Goal: Task Accomplishment & Management: Complete application form

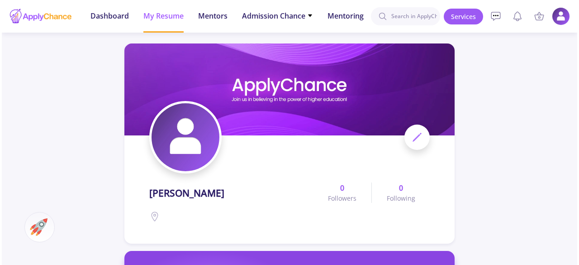
scroll to position [395, 0]
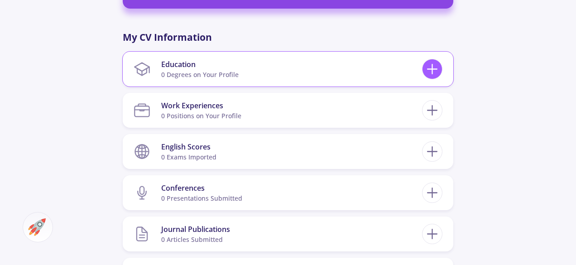
click at [437, 61] on icon at bounding box center [432, 69] width 17 height 17
checkbox input "false"
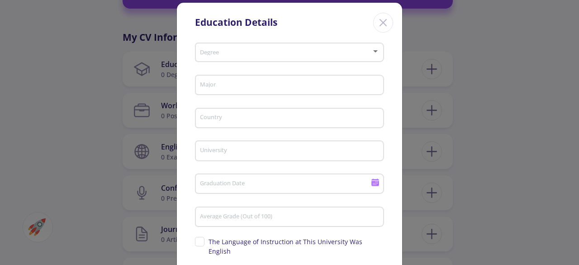
scroll to position [10, 0]
click at [316, 58] on div "Degree" at bounding box center [290, 51] width 181 height 23
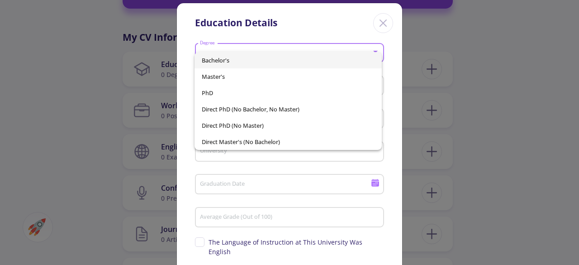
click at [275, 55] on span "Bachelor's" at bounding box center [288, 60] width 172 height 16
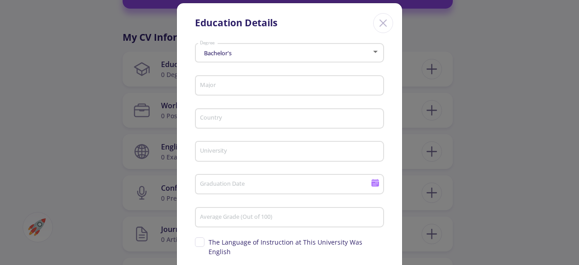
click at [269, 94] on div "Major" at bounding box center [290, 84] width 181 height 24
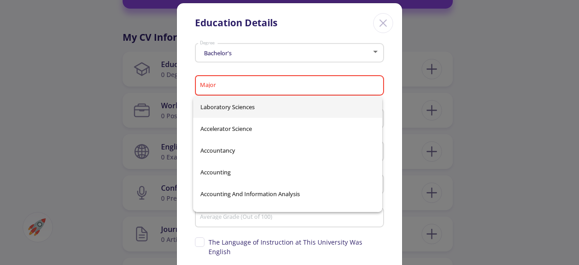
click at [267, 92] on div "Major" at bounding box center [290, 84] width 181 height 24
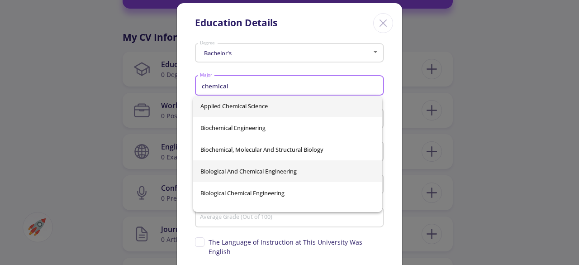
scroll to position [2, 0]
type input "chemical"
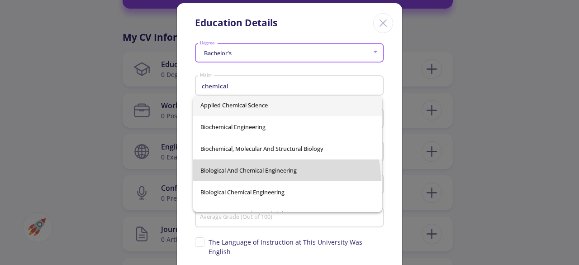
click at [286, 179] on div "Applied Chemical Science Biochemical Engineering Biochemical, Molecular and Str…" at bounding box center [288, 154] width 190 height 116
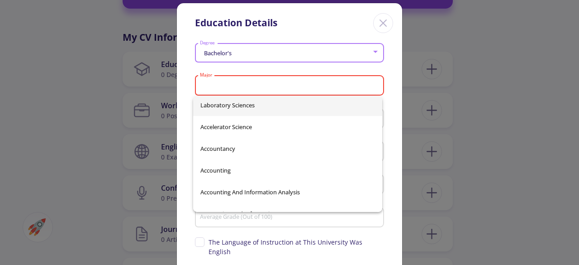
scroll to position [2413, 0]
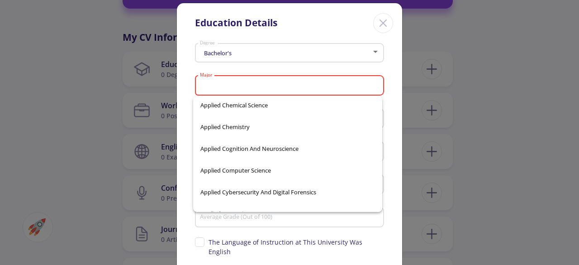
click at [273, 85] on input "Major" at bounding box center [291, 86] width 183 height 8
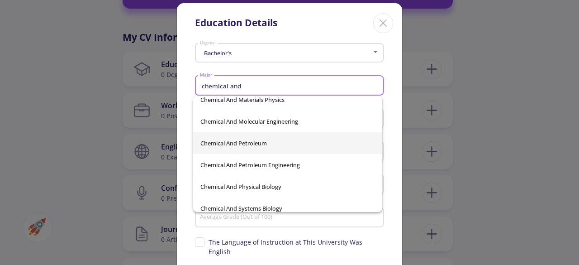
scroll to position [210, 0]
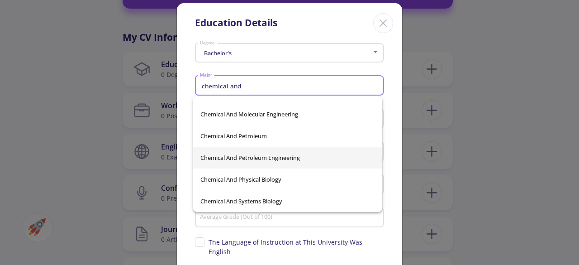
click at [257, 153] on span "Chemical And Petroleum Engineering" at bounding box center [287, 158] width 175 height 22
type input "Chemical And Petroleum Engineering"
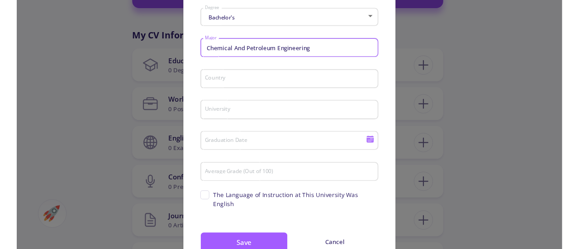
scroll to position [43, 0]
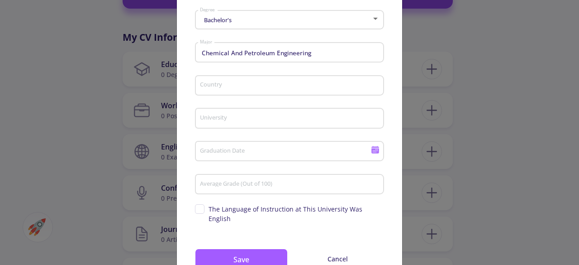
click at [246, 91] on div "Country" at bounding box center [290, 84] width 181 height 24
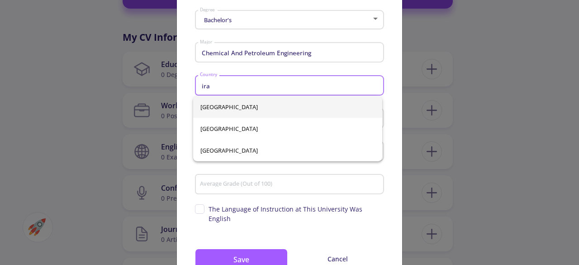
type input "ira"
click at [251, 106] on div "[GEOGRAPHIC_DATA] [GEOGRAPHIC_DATA] [GEOGRAPHIC_DATA]" at bounding box center [288, 128] width 190 height 65
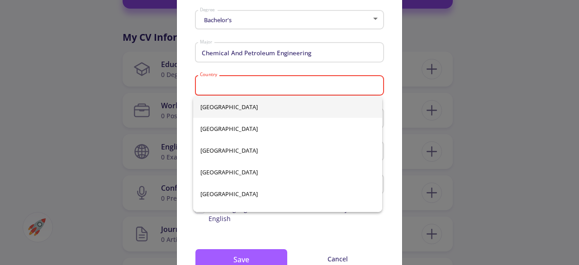
click at [238, 83] on input "Country" at bounding box center [291, 86] width 183 height 8
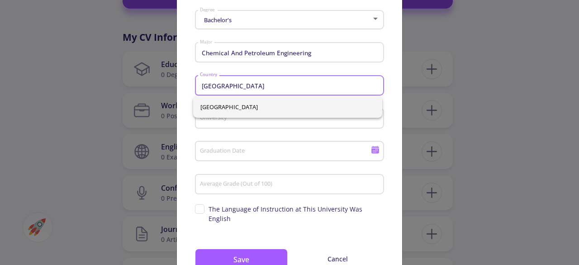
type input "[GEOGRAPHIC_DATA]"
click at [262, 124] on div "University" at bounding box center [290, 117] width 181 height 24
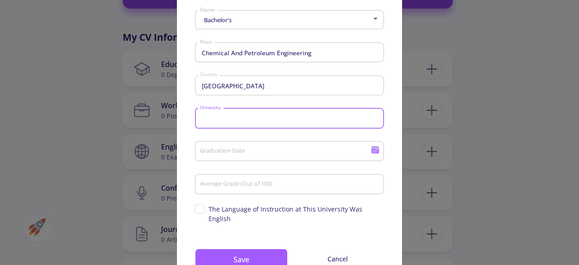
click at [262, 124] on div "University" at bounding box center [290, 117] width 181 height 24
type input "[GEOGRAPHIC_DATA]"
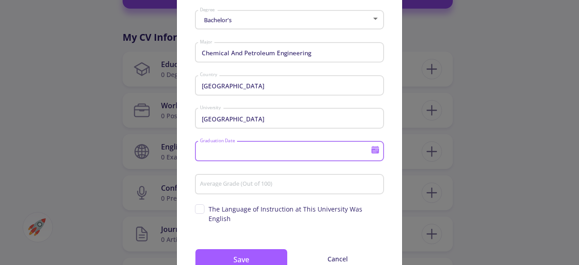
click at [262, 150] on input "Graduation Date" at bounding box center [287, 152] width 174 height 8
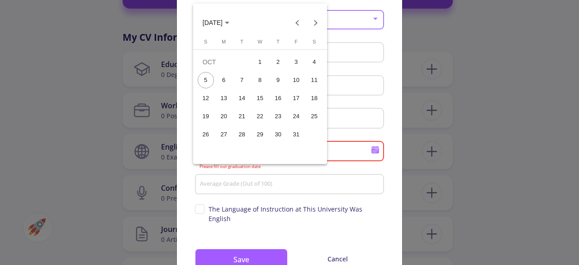
click at [290, 141] on button "31" at bounding box center [296, 134] width 18 height 18
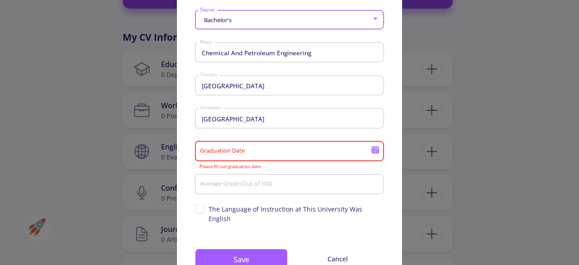
type input "[DATE]"
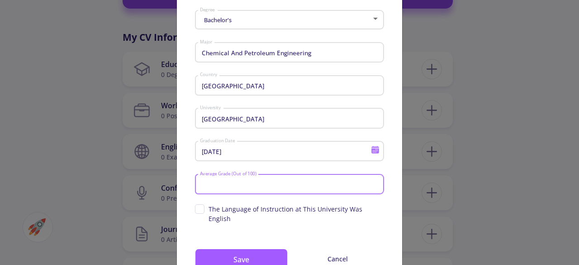
click at [281, 182] on input "Average Grade (Out of 100)" at bounding box center [291, 185] width 183 height 8
type input "85"
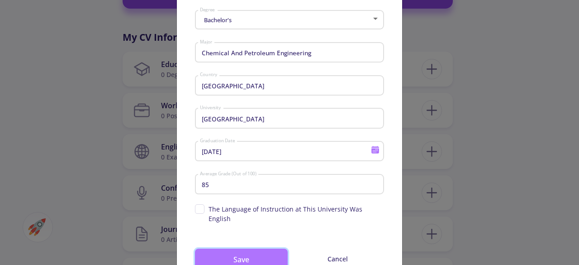
click at [258, 250] on button "Save" at bounding box center [241, 259] width 93 height 22
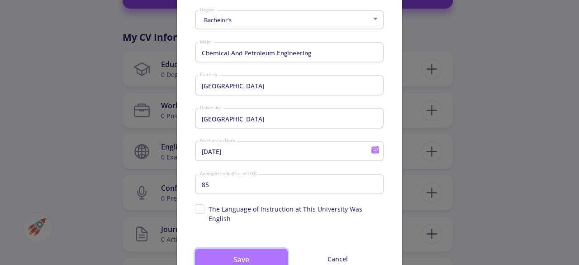
click at [258, 250] on button "Save" at bounding box center [241, 259] width 93 height 22
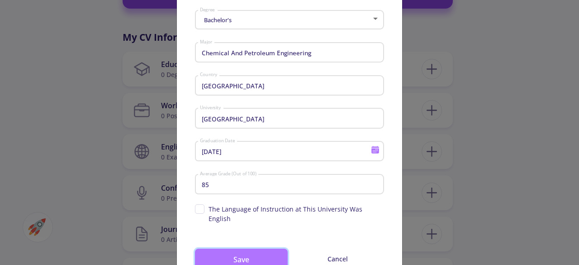
click at [258, 250] on button "Save" at bounding box center [241, 259] width 93 height 22
click at [282, 248] on button "Save" at bounding box center [241, 259] width 93 height 22
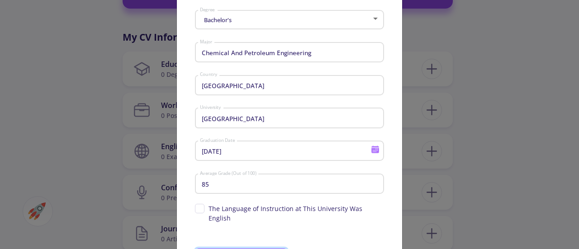
scroll to position [91, 0]
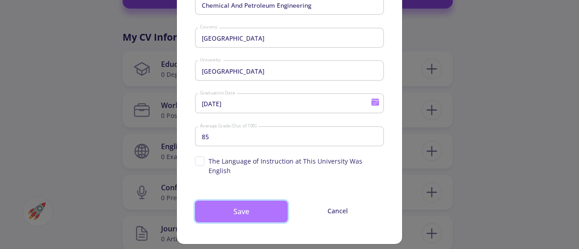
click at [207, 208] on button "Save" at bounding box center [241, 212] width 93 height 22
click at [235, 201] on button "Save" at bounding box center [241, 212] width 93 height 22
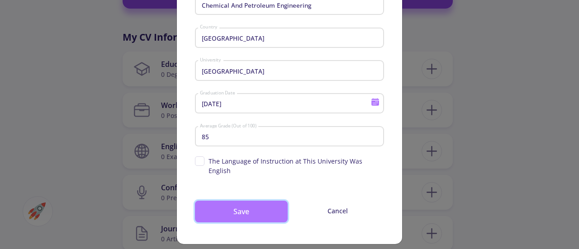
click at [235, 201] on button "Save" at bounding box center [241, 212] width 93 height 22
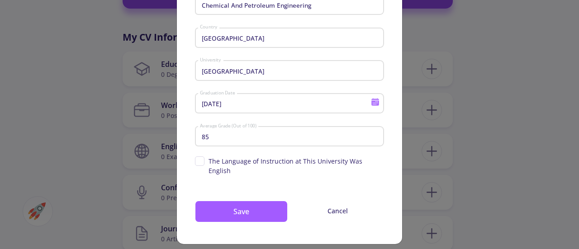
click at [213, 166] on span "The Language of Instruction at This University Was English" at bounding box center [297, 166] width 176 height 19
click at [201, 162] on input "The Language of Instruction at This University Was English" at bounding box center [198, 160] width 6 height 6
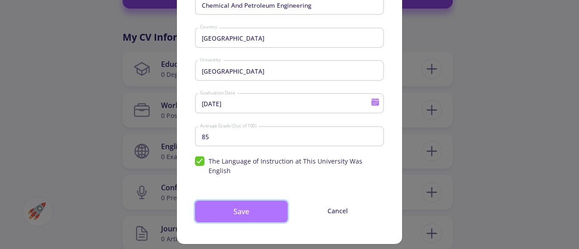
click at [216, 201] on button "Save" at bounding box center [241, 212] width 93 height 22
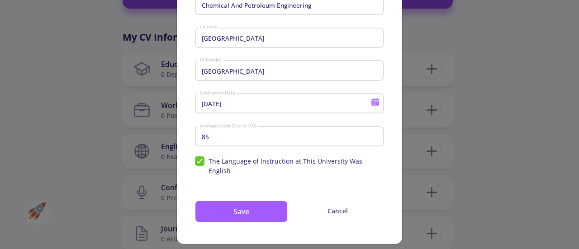
click at [204, 166] on span "The Language of Instruction at This University Was English" at bounding box center [289, 166] width 189 height 19
click at [201, 162] on input "The Language of Instruction at This University Was English" at bounding box center [198, 160] width 6 height 6
checkbox input "false"
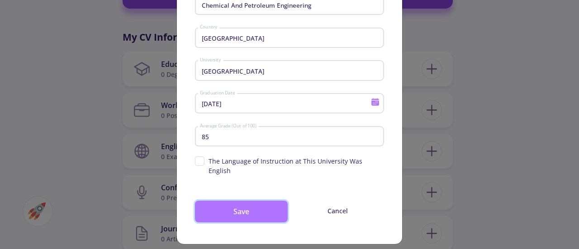
click at [214, 208] on button "Save" at bounding box center [241, 212] width 93 height 22
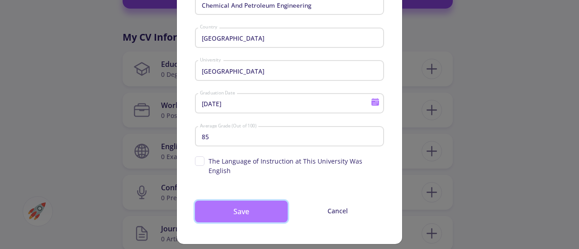
click at [214, 208] on button "Save" at bounding box center [241, 212] width 93 height 22
click at [256, 201] on button "Save" at bounding box center [241, 212] width 93 height 22
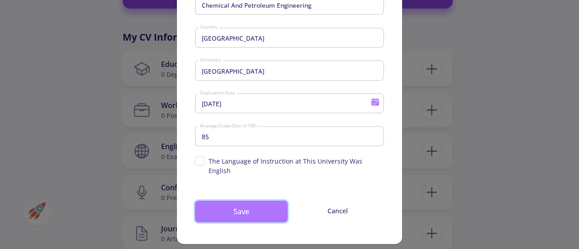
click at [256, 201] on button "Save" at bounding box center [241, 212] width 93 height 22
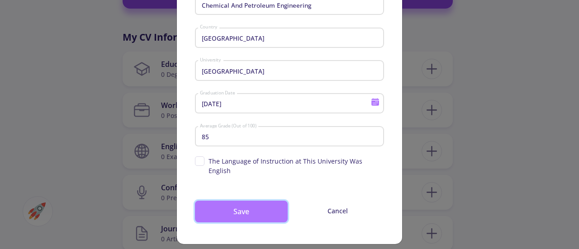
click at [256, 201] on button "Save" at bounding box center [241, 212] width 93 height 22
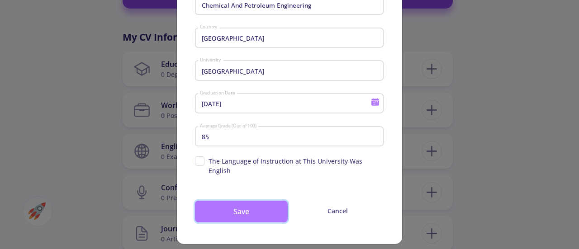
click at [256, 201] on button "Save" at bounding box center [241, 212] width 93 height 22
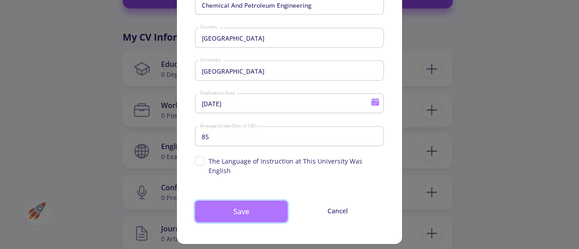
click at [256, 201] on button "Save" at bounding box center [241, 212] width 93 height 22
click at [253, 201] on button "Save" at bounding box center [241, 212] width 93 height 22
click at [247, 202] on button "Save" at bounding box center [241, 212] width 93 height 22
click at [268, 211] on button "Save" at bounding box center [241, 212] width 93 height 22
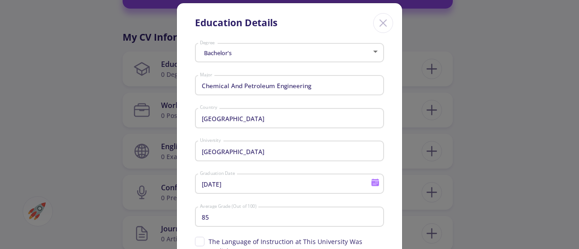
scroll to position [0, 0]
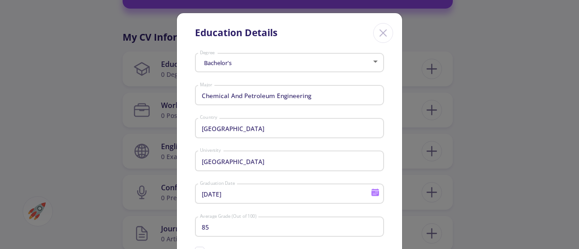
click at [355, 68] on div "Bachelor's Degree" at bounding box center [290, 61] width 181 height 23
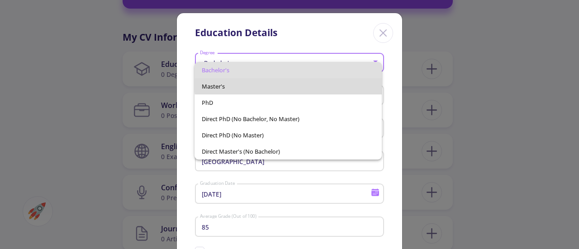
click at [329, 80] on span "Master's" at bounding box center [288, 86] width 172 height 16
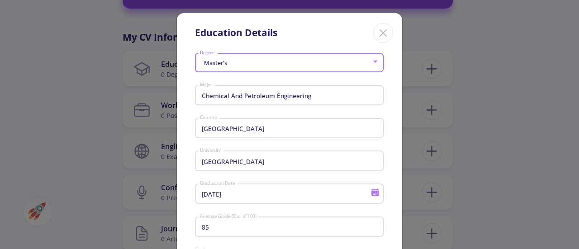
scroll to position [91, 0]
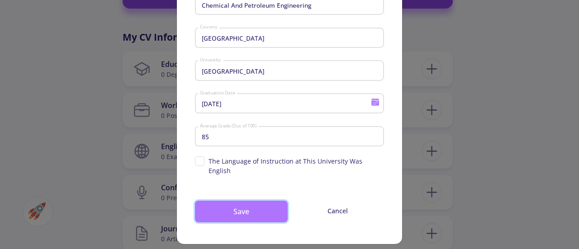
click at [242, 202] on button "Save" at bounding box center [241, 212] width 93 height 22
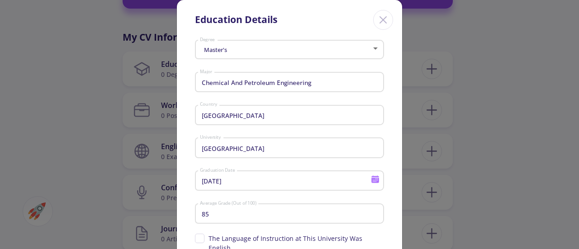
scroll to position [0, 0]
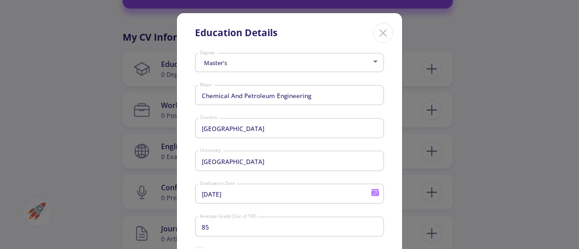
click at [242, 73] on div "Master's Degree" at bounding box center [289, 65] width 189 height 29
click at [242, 69] on div "Master's Degree" at bounding box center [290, 61] width 181 height 23
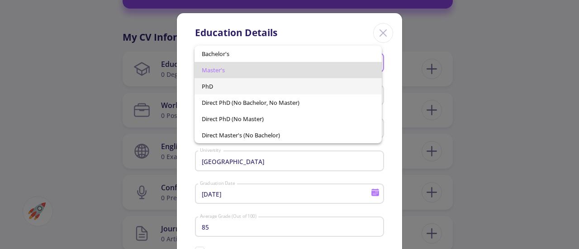
click at [251, 88] on span "PhD" at bounding box center [288, 86] width 172 height 16
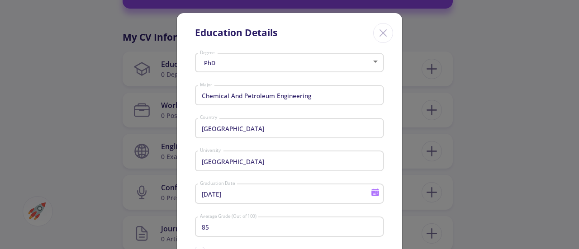
click at [250, 69] on div "PhD Degree" at bounding box center [290, 61] width 181 height 23
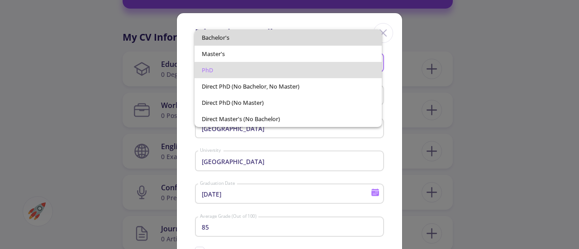
click at [252, 34] on span "Bachelor's" at bounding box center [288, 37] width 172 height 16
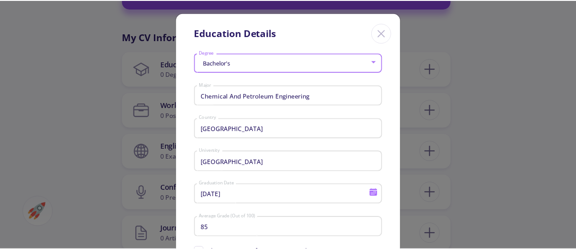
scroll to position [91, 0]
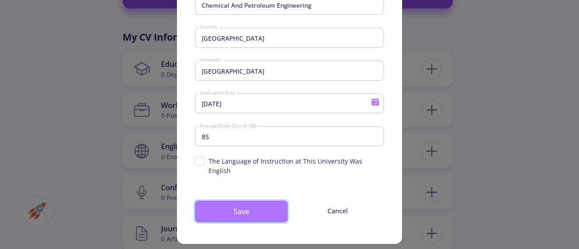
click at [270, 205] on button "Save" at bounding box center [241, 212] width 93 height 22
click at [224, 203] on button "Save" at bounding box center [241, 212] width 93 height 22
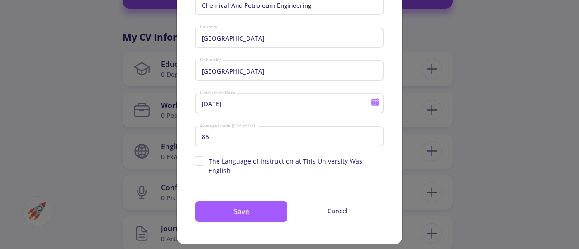
click at [162, 113] on div "Education Details Bachelor's Degree Chemical And Petroleum Engineering Major [G…" at bounding box center [289, 124] width 579 height 249
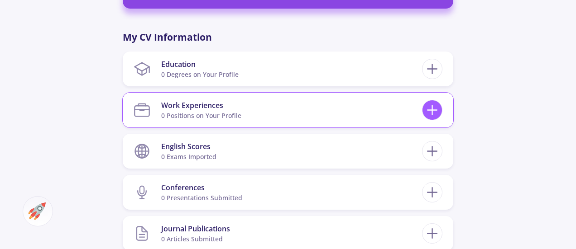
click at [424, 114] on icon at bounding box center [432, 110] width 17 height 17
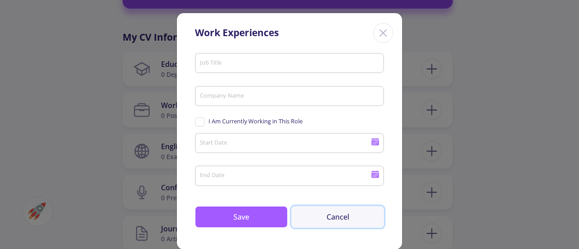
click at [336, 227] on button "Cancel" at bounding box center [337, 217] width 93 height 22
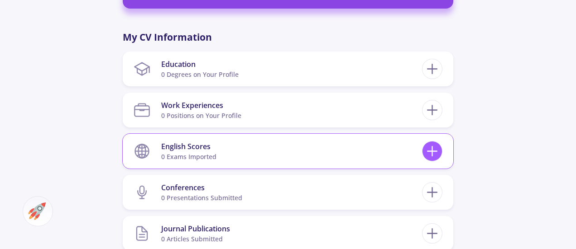
click at [427, 152] on icon at bounding box center [432, 151] width 17 height 17
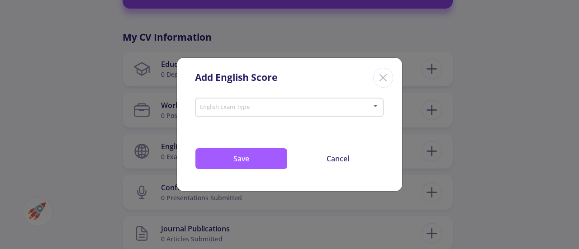
click at [338, 117] on div "English Exam Type" at bounding box center [290, 106] width 181 height 23
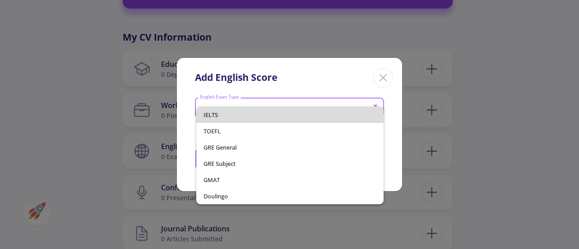
click at [319, 122] on span "IELTS" at bounding box center [290, 115] width 172 height 16
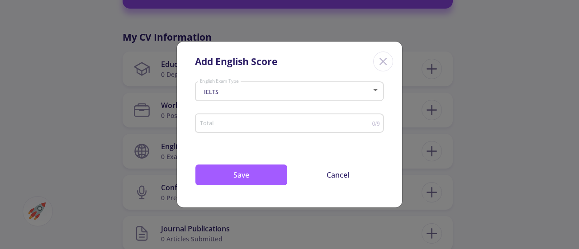
click at [246, 132] on div "Total" at bounding box center [286, 121] width 173 height 23
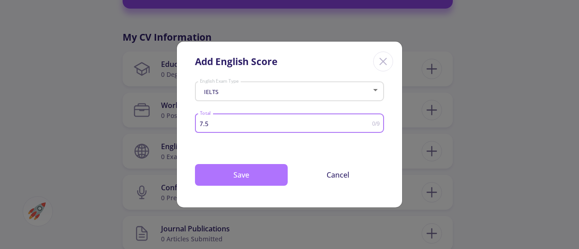
type input "7.5"
click at [262, 178] on button "Save" at bounding box center [241, 175] width 93 height 22
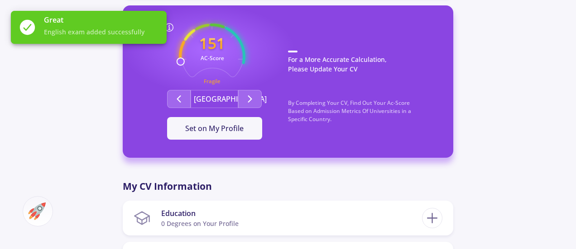
scroll to position [248, 0]
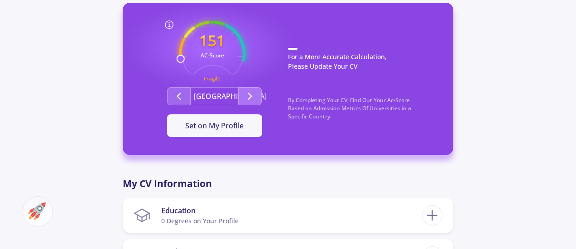
click at [251, 95] on polyline "Second group" at bounding box center [249, 96] width 3 height 6
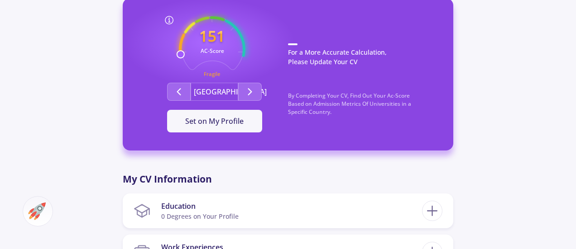
scroll to position [254, 0]
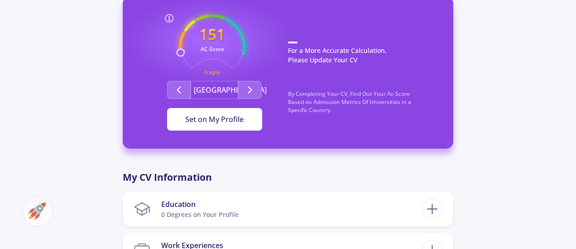
click at [241, 129] on button "Set on My Profile" at bounding box center [214, 119] width 95 height 23
click at [241, 129] on button "It Is Now Set" at bounding box center [214, 119] width 95 height 23
click at [187, 87] on button "Second group" at bounding box center [179, 90] width 24 height 18
click at [250, 94] on icon "Second group" at bounding box center [249, 90] width 11 height 11
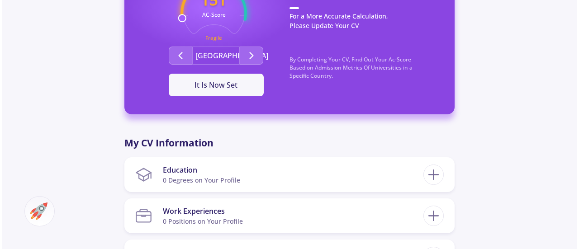
scroll to position [293, 0]
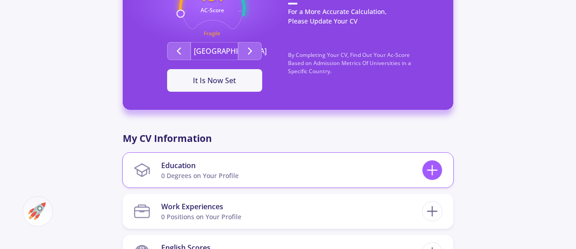
click at [425, 170] on icon at bounding box center [432, 170] width 17 height 17
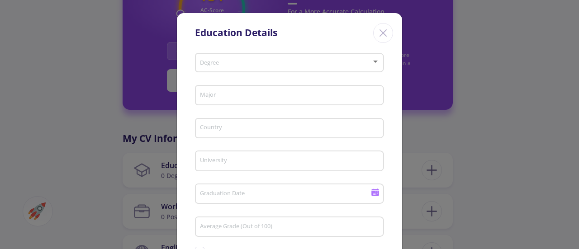
scroll to position [91, 0]
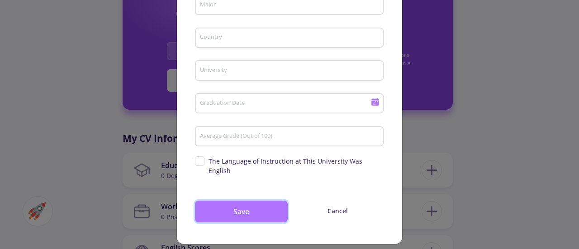
click at [247, 204] on button "Save" at bounding box center [241, 212] width 93 height 22
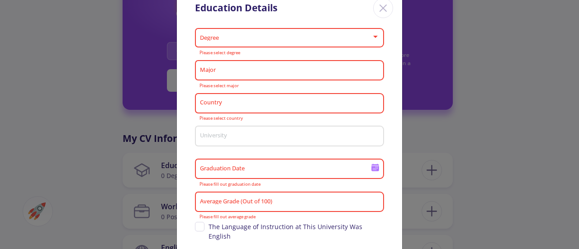
scroll to position [12, 0]
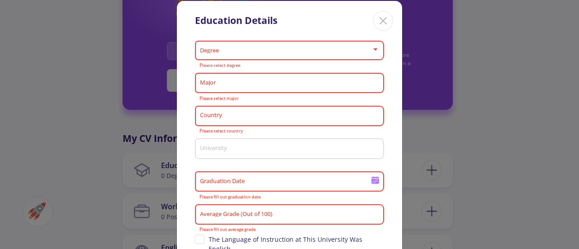
click at [277, 48] on span at bounding box center [287, 51] width 170 height 6
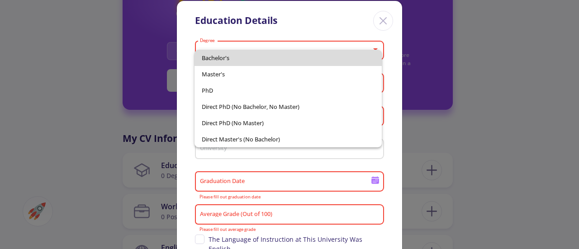
click at [272, 66] on span "Bachelor's" at bounding box center [288, 58] width 172 height 16
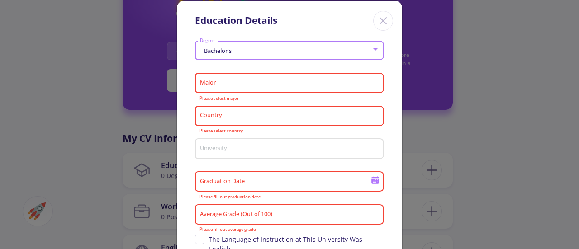
click at [265, 80] on input "Major" at bounding box center [291, 84] width 183 height 8
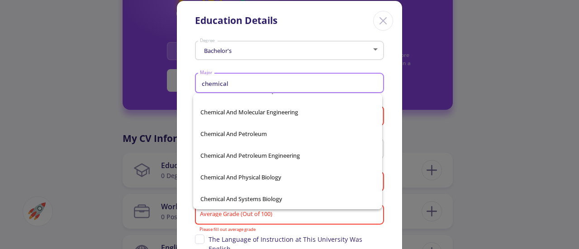
scroll to position [387, 0]
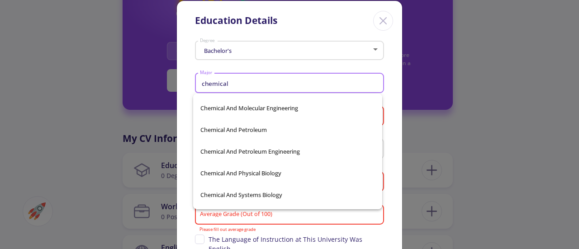
click at [270, 143] on span "Chemical And Petroleum Engineering" at bounding box center [287, 152] width 175 height 22
type input "Chemical And Petroleum Engineering"
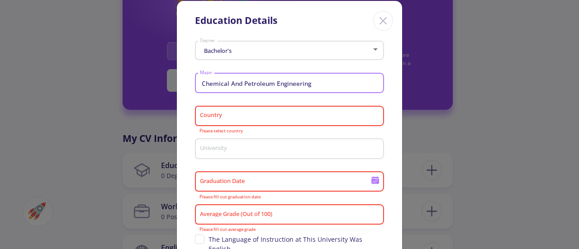
click at [269, 117] on input "Country" at bounding box center [291, 117] width 183 height 8
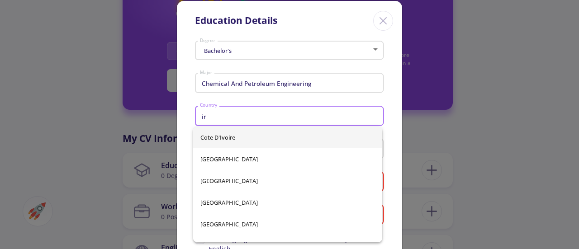
drag, startPoint x: 269, startPoint y: 117, endPoint x: 269, endPoint y: 130, distance: 13.1
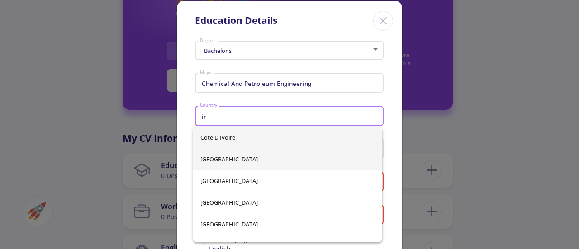
type input "ir"
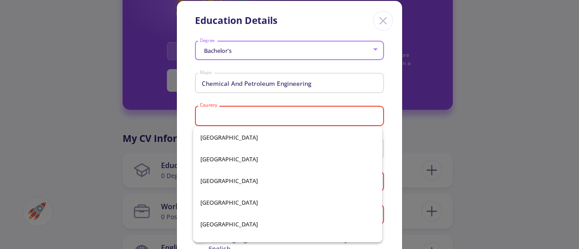
click at [264, 164] on div "[GEOGRAPHIC_DATA] [GEOGRAPHIC_DATA] [GEOGRAPHIC_DATA] [GEOGRAPHIC_DATA] [GEOGRA…" at bounding box center [288, 185] width 190 height 116
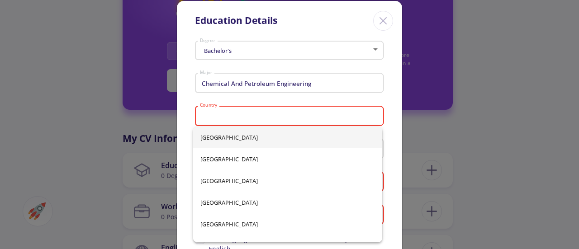
click at [256, 76] on div "Chemical And Petroleum Engineering Major" at bounding box center [290, 82] width 181 height 24
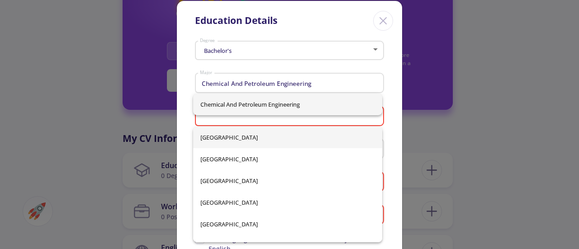
click at [276, 121] on input "Country" at bounding box center [291, 117] width 183 height 8
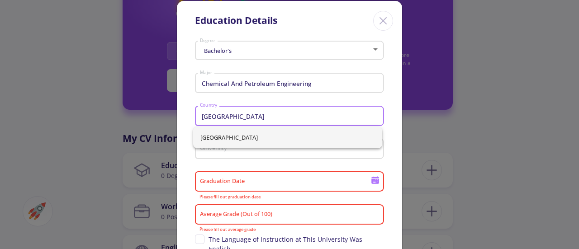
type input "[GEOGRAPHIC_DATA]"
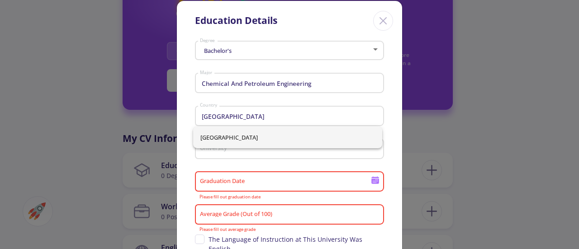
click at [296, 159] on div "University" at bounding box center [290, 147] width 181 height 24
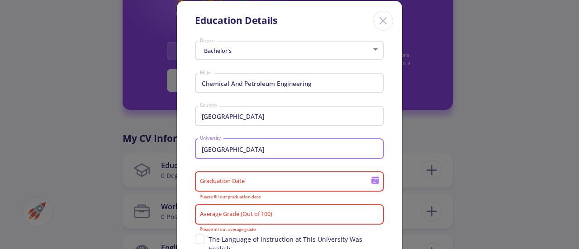
type input "[GEOGRAPHIC_DATA]"
click at [275, 189] on div "Graduation Date" at bounding box center [286, 180] width 172 height 24
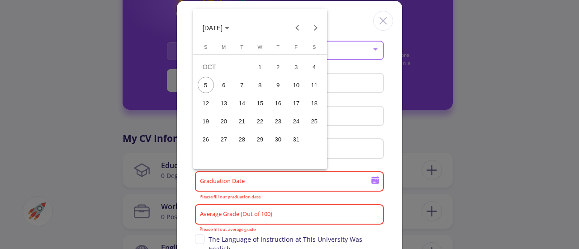
click at [286, 141] on div "30" at bounding box center [278, 139] width 16 height 16
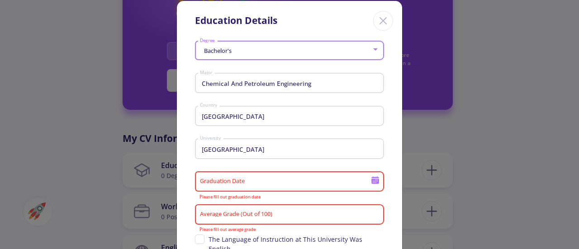
type input "[DATE]"
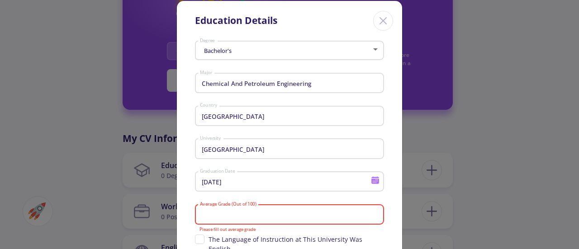
click at [246, 214] on input "Average Grade (Out of 100)" at bounding box center [291, 215] width 183 height 8
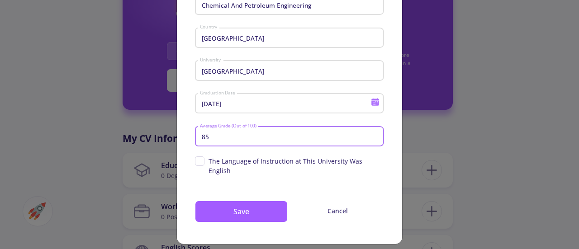
scroll to position [90, 0]
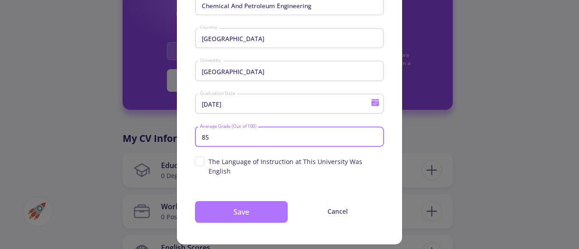
type input "85"
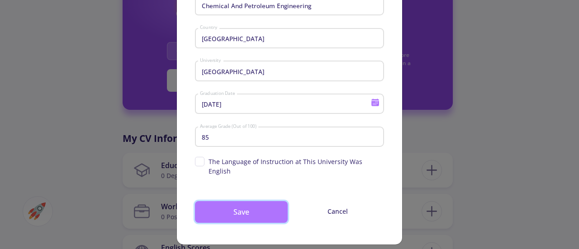
click at [237, 205] on button "Save" at bounding box center [241, 212] width 93 height 22
click at [236, 205] on button "Save" at bounding box center [241, 212] width 93 height 22
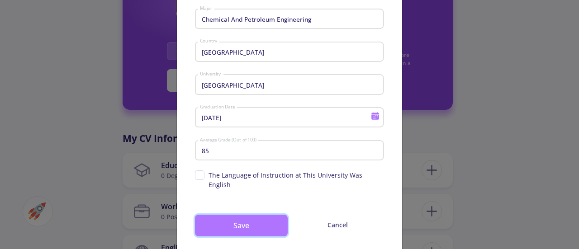
scroll to position [76, 0]
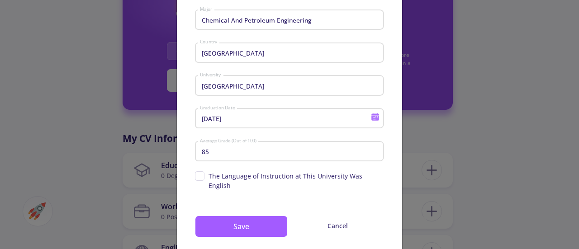
click at [245, 123] on input "[DATE]" at bounding box center [287, 119] width 174 height 8
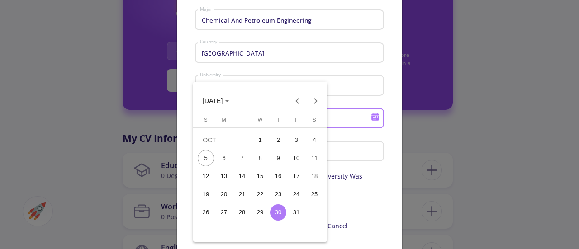
scroll to position [0, 0]
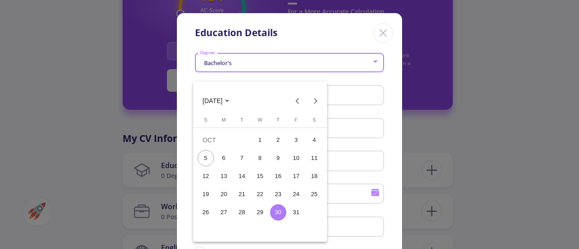
click at [261, 136] on div "1" at bounding box center [260, 140] width 16 height 16
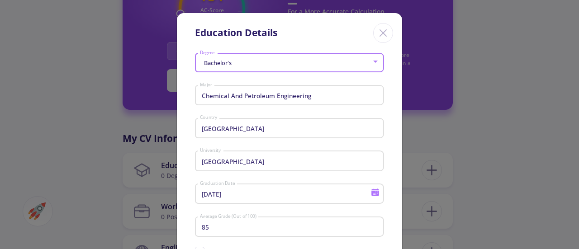
type input "[DATE]"
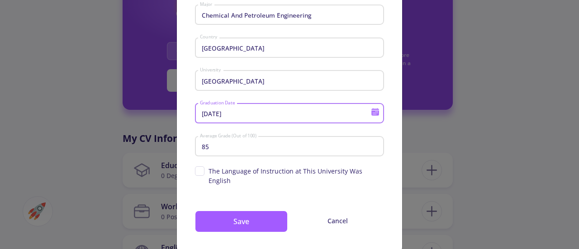
scroll to position [91, 0]
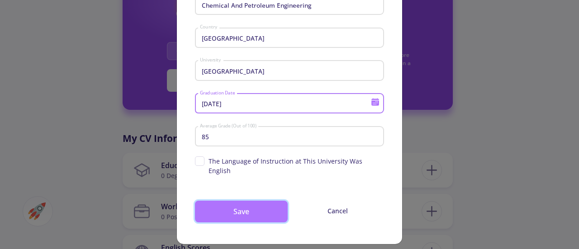
click at [275, 208] on button "Save" at bounding box center [241, 212] width 93 height 22
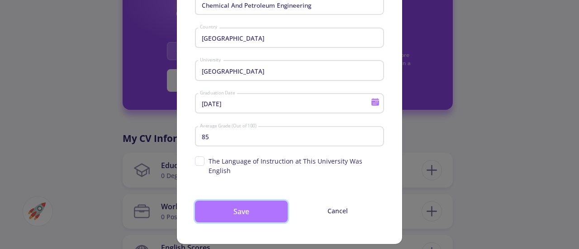
click at [220, 201] on button "Save" at bounding box center [241, 212] width 93 height 22
click at [221, 202] on button "Save" at bounding box center [241, 212] width 93 height 22
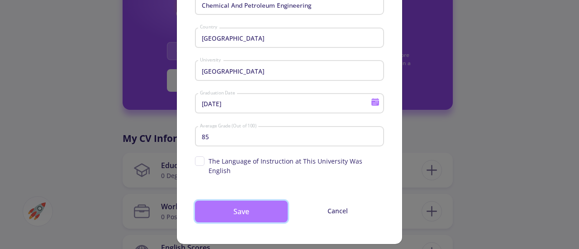
click at [221, 202] on button "Save" at bounding box center [241, 212] width 93 height 22
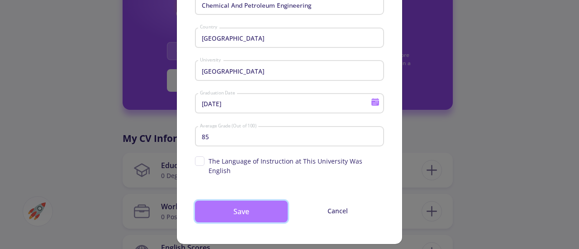
click at [221, 202] on button "Save" at bounding box center [241, 212] width 93 height 22
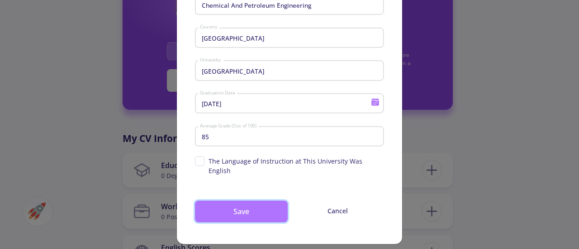
click at [221, 202] on button "Save" at bounding box center [241, 212] width 93 height 22
click at [219, 206] on button "Save" at bounding box center [241, 212] width 93 height 22
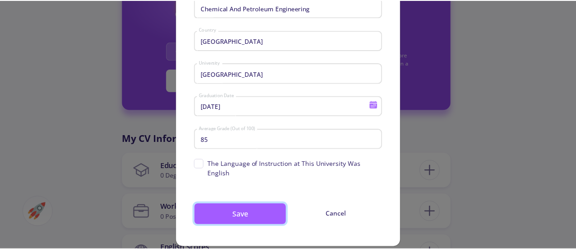
scroll to position [88, 0]
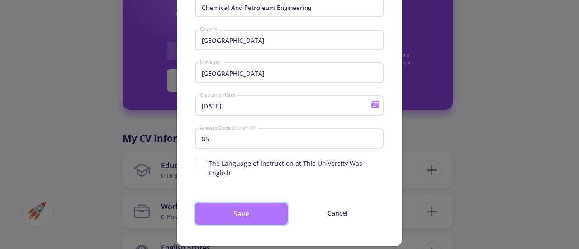
click at [232, 216] on button "Save" at bounding box center [241, 214] width 93 height 22
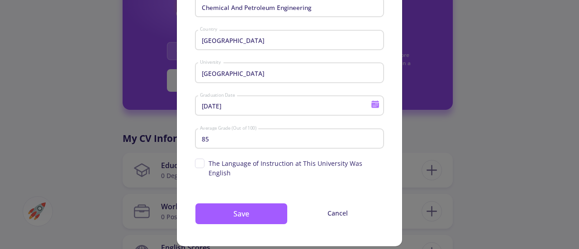
click at [130, 110] on div "Education Details Bachelor's Degree Chemical And Petroleum Engineering Major [G…" at bounding box center [289, 124] width 579 height 249
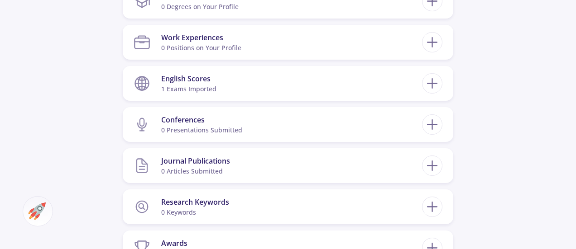
scroll to position [463, 0]
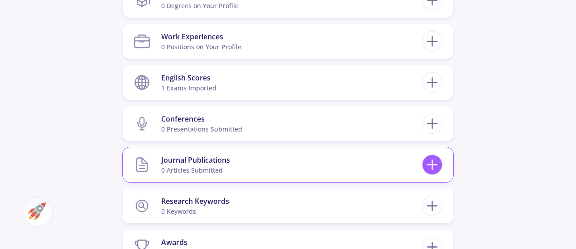
click at [431, 161] on icon at bounding box center [432, 165] width 17 height 17
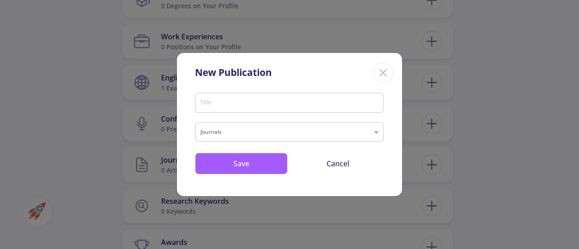
click at [275, 110] on div "Title" at bounding box center [290, 102] width 181 height 24
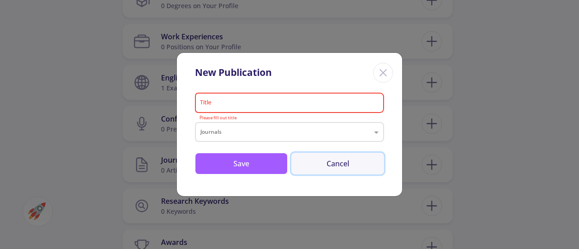
click at [318, 161] on button "Cancel" at bounding box center [337, 164] width 93 height 22
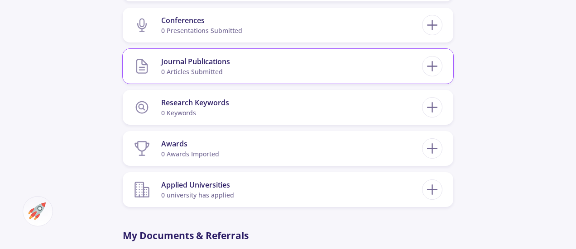
scroll to position [563, 0]
click at [244, 185] on section "Applied Universities 0 university has applied" at bounding box center [277, 189] width 288 height 28
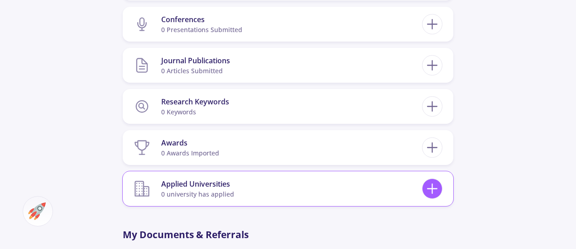
click at [434, 192] on icon at bounding box center [432, 189] width 17 height 17
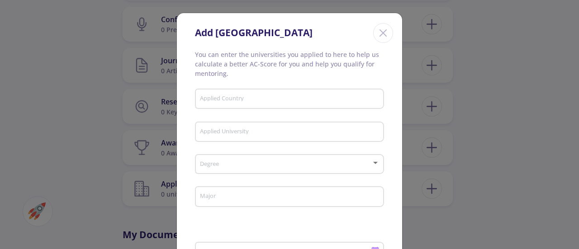
click at [483, 166] on div "Add [GEOGRAPHIC_DATA] You can enter the universities you applied to here to hel…" at bounding box center [289, 124] width 579 height 249
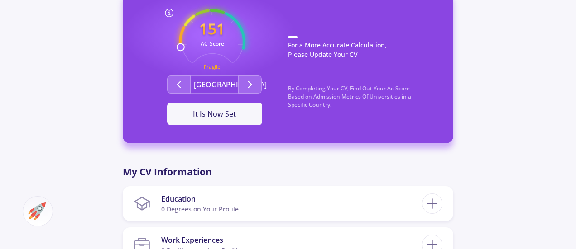
scroll to position [258, 0]
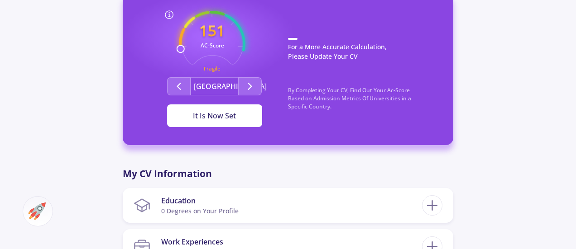
click at [214, 126] on button "It Is Now Set" at bounding box center [214, 116] width 95 height 23
click at [210, 112] on div "It Is Now Set" at bounding box center [214, 115] width 66 height 11
click at [247, 86] on icon "Second group" at bounding box center [249, 86] width 11 height 11
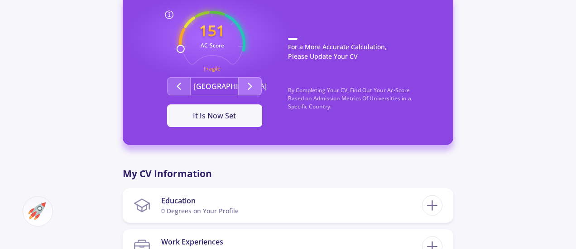
click at [247, 86] on icon "Second group" at bounding box center [249, 86] width 11 height 11
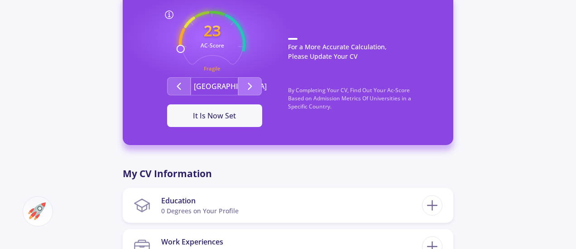
click at [247, 86] on icon "Second group" at bounding box center [249, 86] width 11 height 11
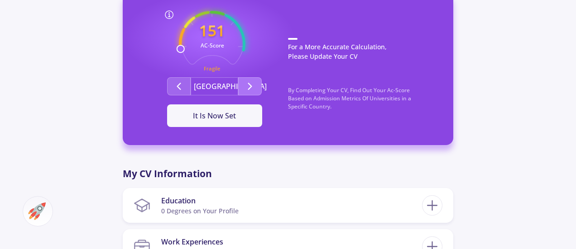
click at [247, 86] on icon "Second group" at bounding box center [249, 86] width 11 height 11
